Goal: Information Seeking & Learning: Learn about a topic

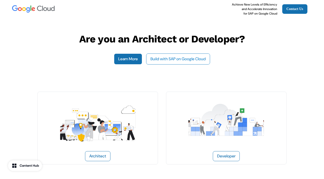
click at [175, 57] on button "Build with SAP on Google Cloud" at bounding box center [178, 59] width 64 height 11
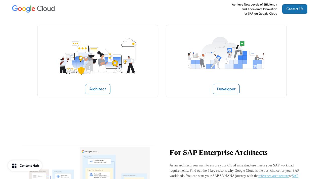
scroll to position [80, 0]
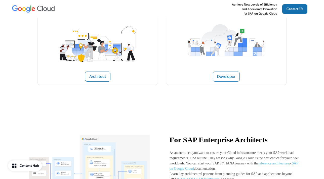
click at [222, 74] on button "Developer" at bounding box center [226, 77] width 27 height 10
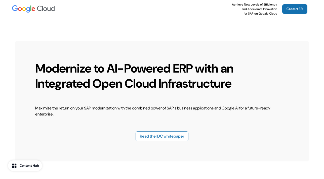
scroll to position [966, 0]
click at [167, 135] on button "Read the IDC whitepaper" at bounding box center [162, 137] width 53 height 10
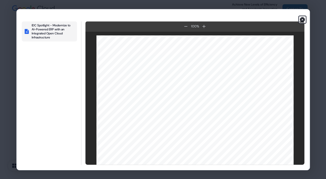
click at [302, 17] on icon "button" at bounding box center [302, 19] width 5 height 5
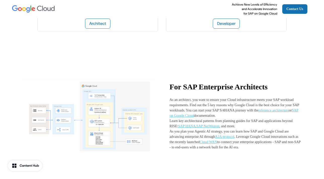
scroll to position [0, 0]
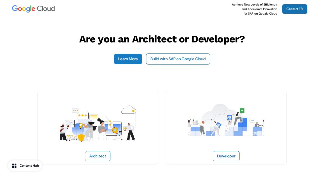
click at [126, 57] on link "Learn More" at bounding box center [128, 59] width 28 height 11
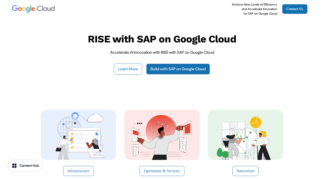
click at [127, 68] on button "Learn More" at bounding box center [128, 69] width 28 height 11
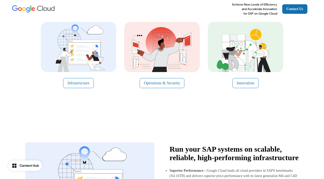
scroll to position [90, 0]
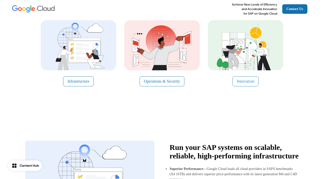
click at [240, 80] on button "Innovation" at bounding box center [245, 81] width 26 height 10
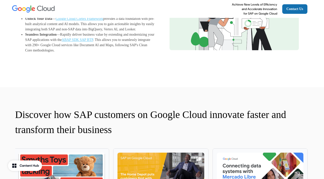
scroll to position [548, 0]
